Goal: Information Seeking & Learning: Learn about a topic

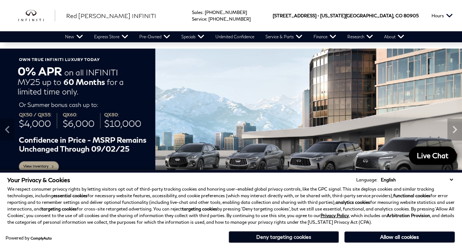
click at [290, 233] on button "Deny targeting cookies" at bounding box center [284, 237] width 110 height 12
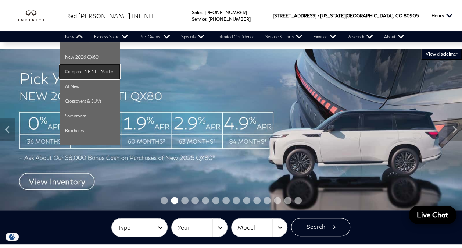
click at [76, 70] on link "Compare INFINITI Models" at bounding box center [90, 71] width 60 height 15
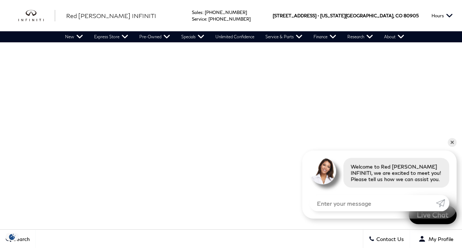
scroll to position [60, 0]
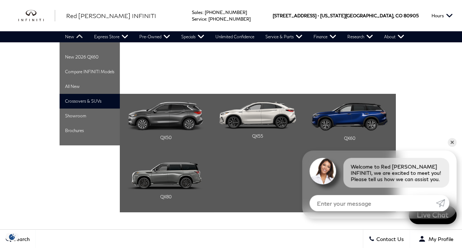
click at [71, 99] on li "Crossovers & SUVs QX50 QX55 QX60" at bounding box center [90, 101] width 60 height 15
click at [161, 129] on img "Main Navigation" at bounding box center [166, 116] width 77 height 29
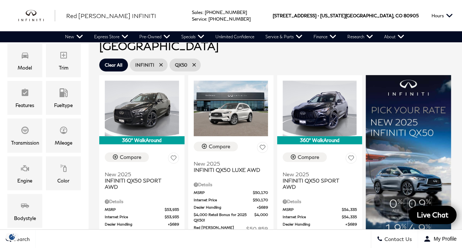
scroll to position [142, 0]
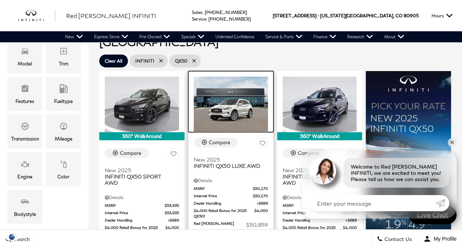
click at [231, 105] on img at bounding box center [231, 105] width 74 height 56
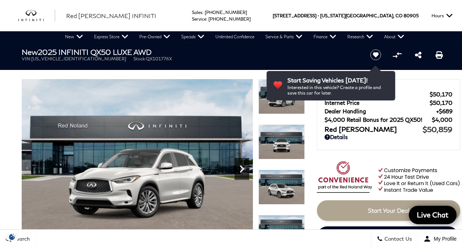
click at [243, 165] on icon "Next" at bounding box center [242, 169] width 15 height 15
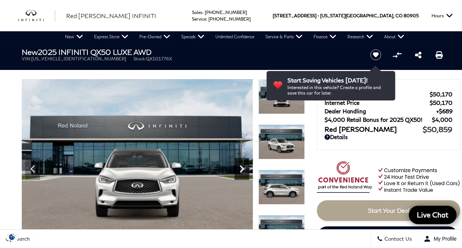
click at [243, 165] on icon "Next" at bounding box center [242, 169] width 15 height 15
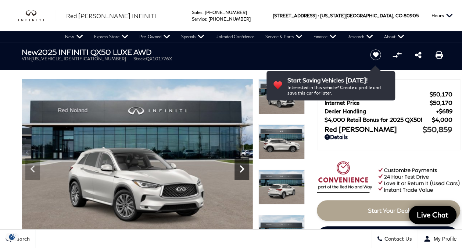
click at [243, 165] on icon "Next" at bounding box center [242, 169] width 15 height 15
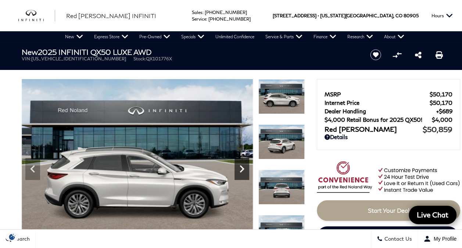
click at [243, 165] on icon "Next" at bounding box center [242, 169] width 15 height 15
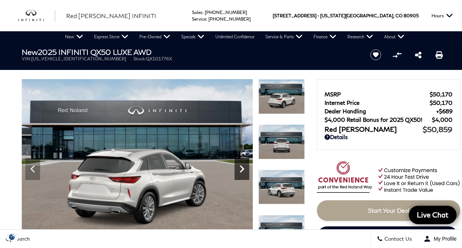
click at [243, 165] on icon "Next" at bounding box center [242, 169] width 15 height 15
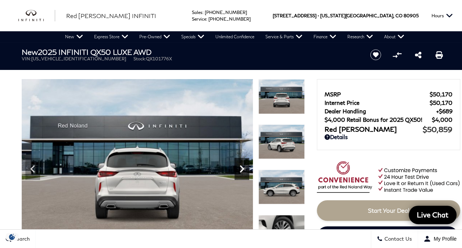
click at [243, 165] on icon "Next" at bounding box center [242, 169] width 15 height 15
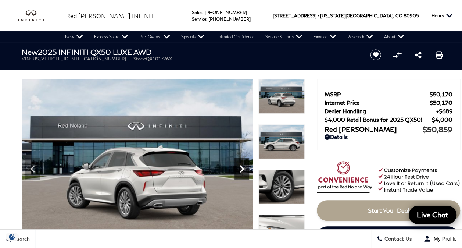
click at [243, 165] on icon "Next" at bounding box center [242, 169] width 15 height 15
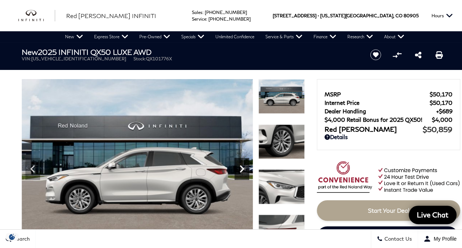
click at [243, 165] on icon "Next" at bounding box center [242, 169] width 15 height 15
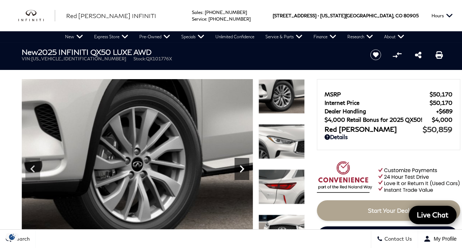
click at [243, 165] on icon "Next" at bounding box center [242, 169] width 15 height 15
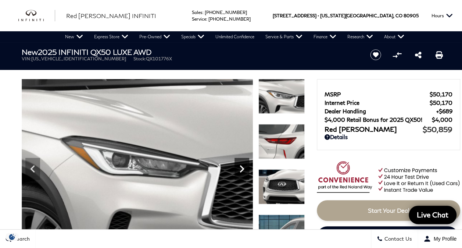
click at [243, 165] on icon "Next" at bounding box center [242, 169] width 15 height 15
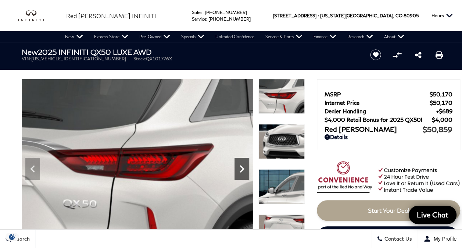
click at [243, 165] on icon "Next" at bounding box center [242, 169] width 15 height 15
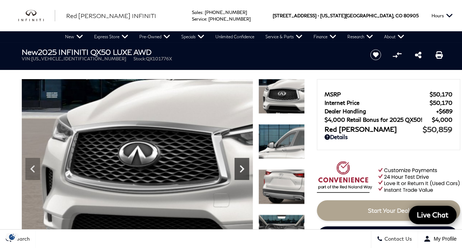
click at [243, 165] on icon "Next" at bounding box center [242, 169] width 15 height 15
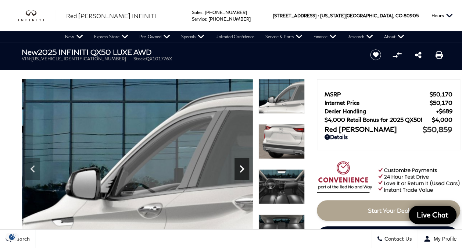
click at [243, 165] on icon "Next" at bounding box center [242, 169] width 15 height 15
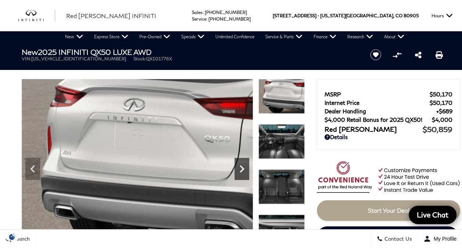
click at [243, 165] on icon "Next" at bounding box center [242, 169] width 15 height 15
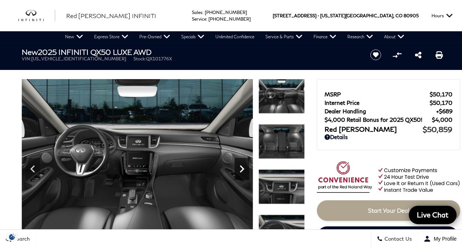
click at [243, 165] on icon "Next" at bounding box center [242, 169] width 15 height 15
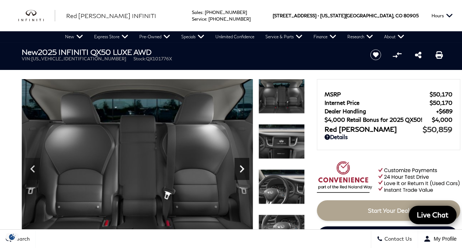
click at [243, 165] on icon "Next" at bounding box center [242, 169] width 15 height 15
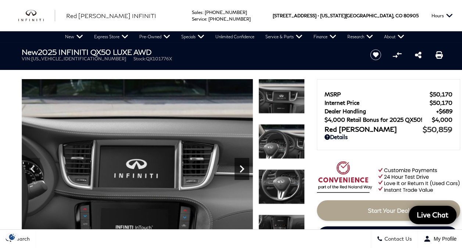
click at [243, 165] on icon "Next" at bounding box center [242, 169] width 15 height 15
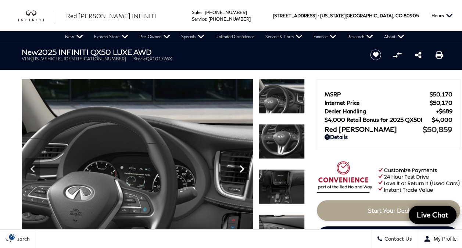
click at [243, 165] on icon "Next" at bounding box center [242, 169] width 15 height 15
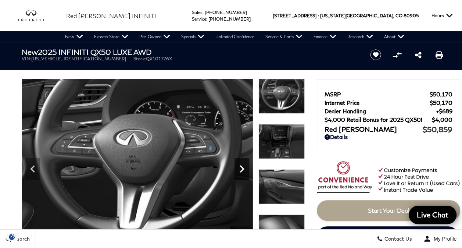
click at [243, 165] on icon "Next" at bounding box center [242, 169] width 15 height 15
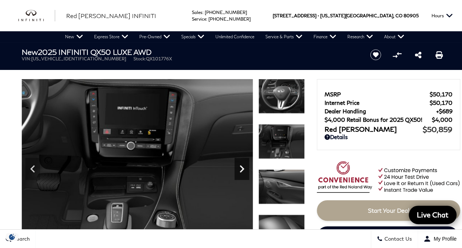
click at [243, 165] on icon "Next" at bounding box center [242, 169] width 15 height 15
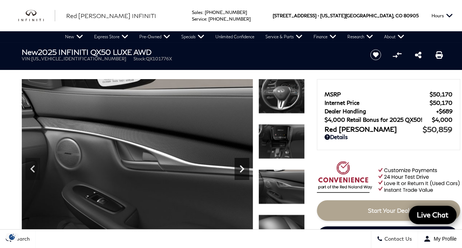
click at [243, 165] on icon "Next" at bounding box center [242, 169] width 15 height 15
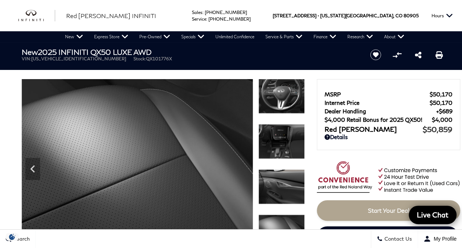
click at [243, 165] on img at bounding box center [137, 166] width 231 height 174
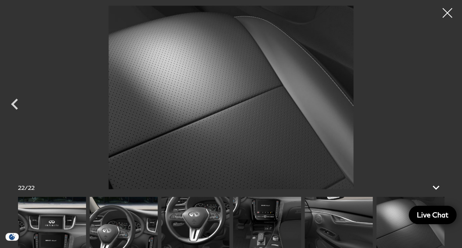
click at [450, 13] on div at bounding box center [447, 12] width 19 height 19
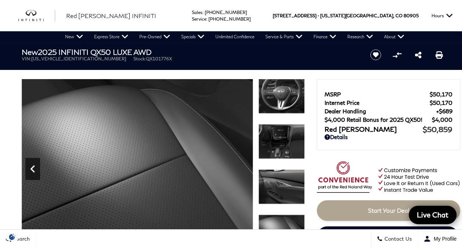
click at [36, 166] on icon "Previous" at bounding box center [32, 169] width 15 height 15
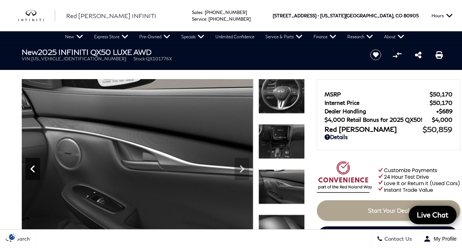
click at [36, 166] on icon "Previous" at bounding box center [32, 169] width 15 height 15
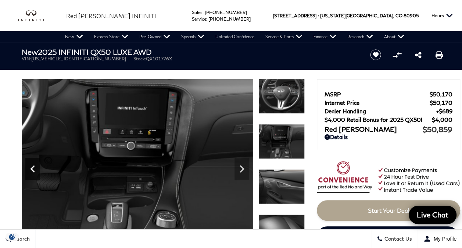
click at [36, 166] on icon "Previous" at bounding box center [32, 169] width 15 height 15
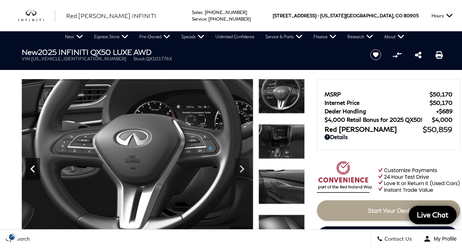
click at [36, 166] on icon "Previous" at bounding box center [32, 169] width 15 height 15
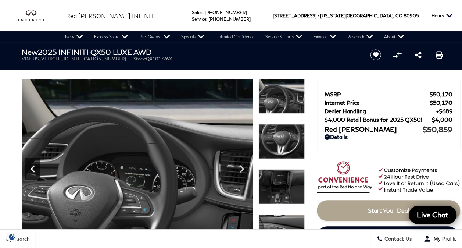
click at [36, 166] on icon "Previous" at bounding box center [32, 169] width 15 height 15
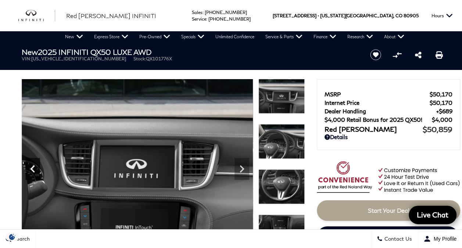
click at [36, 166] on icon "Previous" at bounding box center [32, 169] width 15 height 15
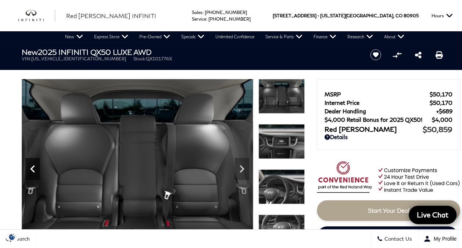
click at [36, 166] on icon "Previous" at bounding box center [32, 169] width 15 height 15
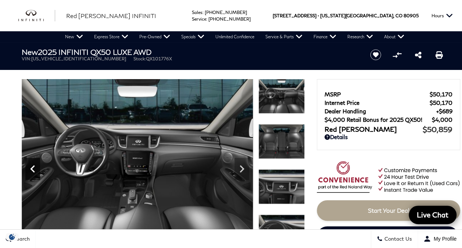
click at [36, 166] on icon "Previous" at bounding box center [32, 169] width 15 height 15
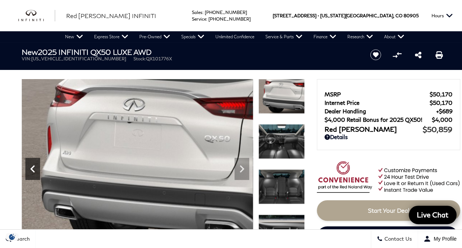
click at [36, 166] on icon "Previous" at bounding box center [32, 169] width 15 height 15
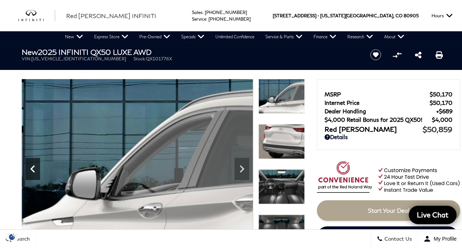
click at [36, 166] on icon "Previous" at bounding box center [32, 169] width 15 height 15
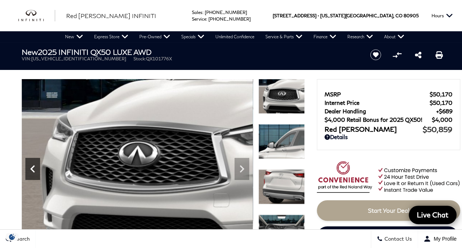
click at [36, 166] on icon "Previous" at bounding box center [32, 169] width 15 height 15
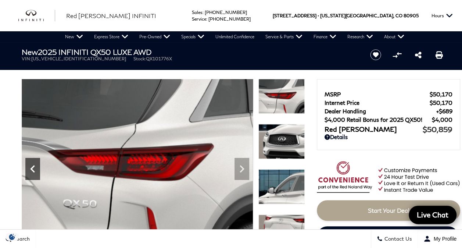
click at [36, 166] on icon "Previous" at bounding box center [32, 169] width 15 height 15
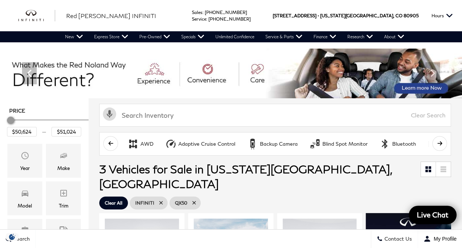
scroll to position [142, 0]
